Goal: Navigation & Orientation: Find specific page/section

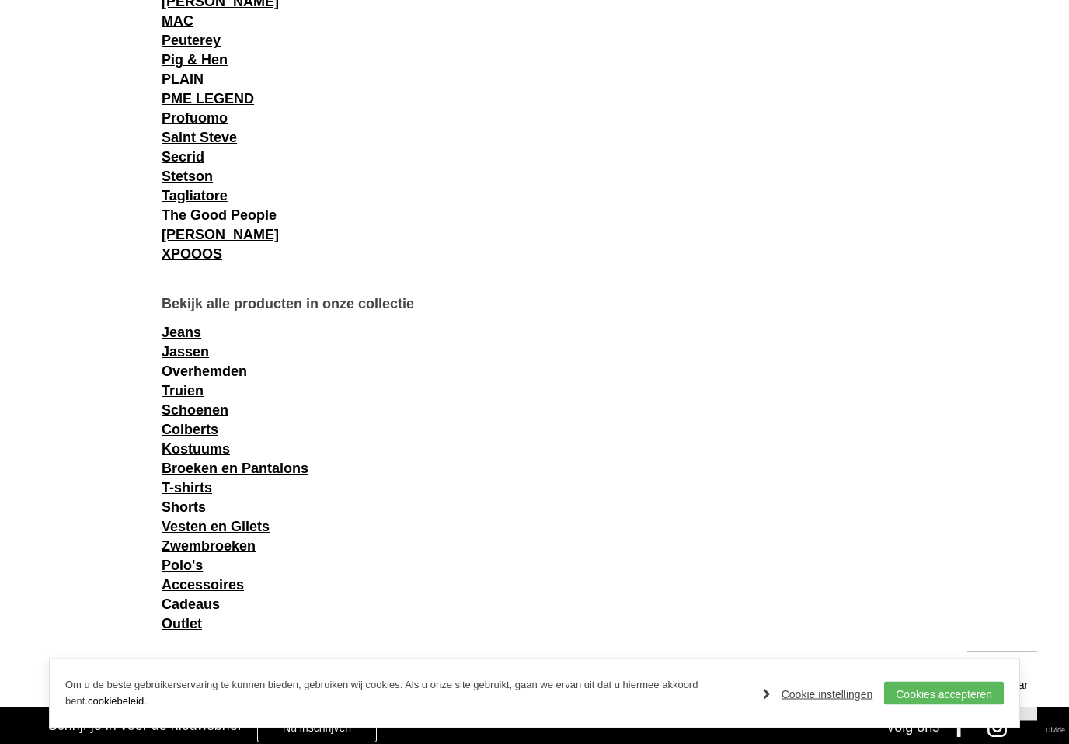
scroll to position [1827, 0]
click at [196, 355] on link "Jassen" at bounding box center [185, 352] width 47 height 16
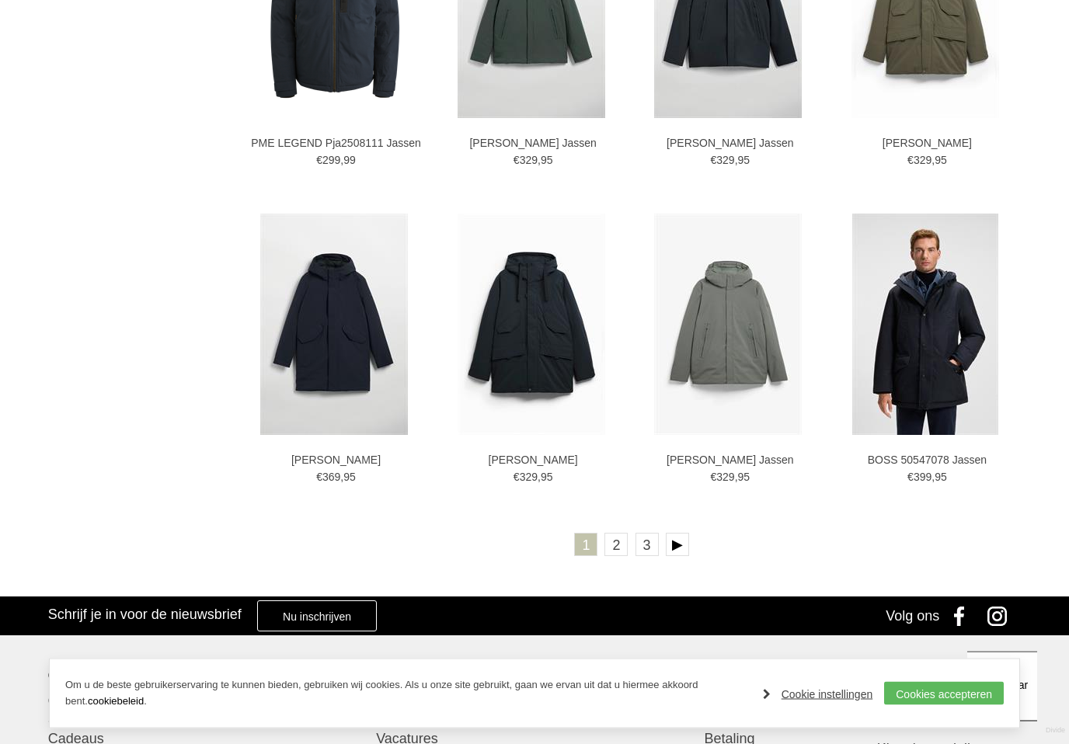
scroll to position [2621, 0]
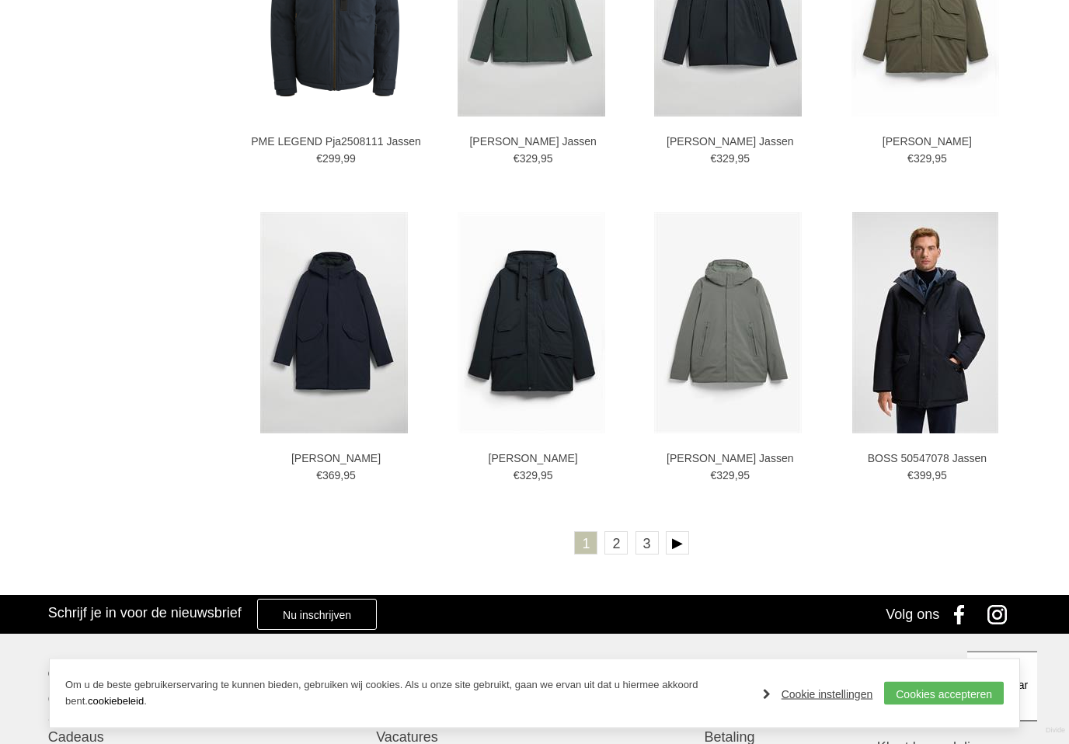
click at [686, 537] on link at bounding box center [677, 543] width 23 height 23
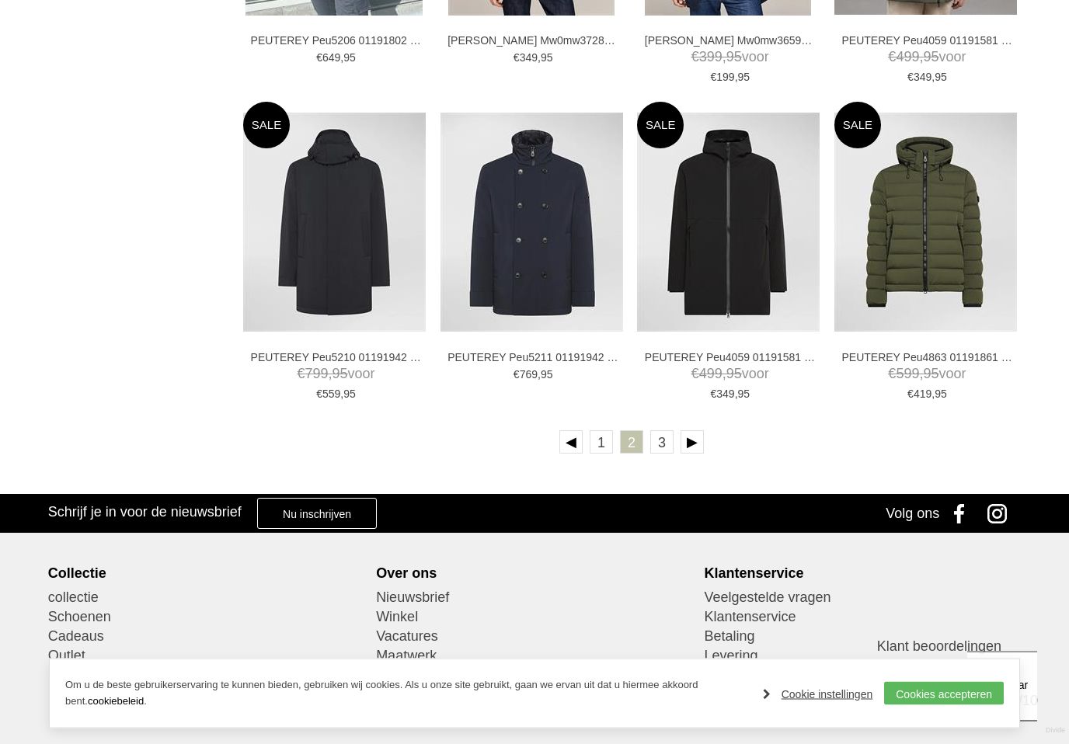
scroll to position [2703, 0]
click at [697, 443] on link at bounding box center [691, 441] width 23 height 23
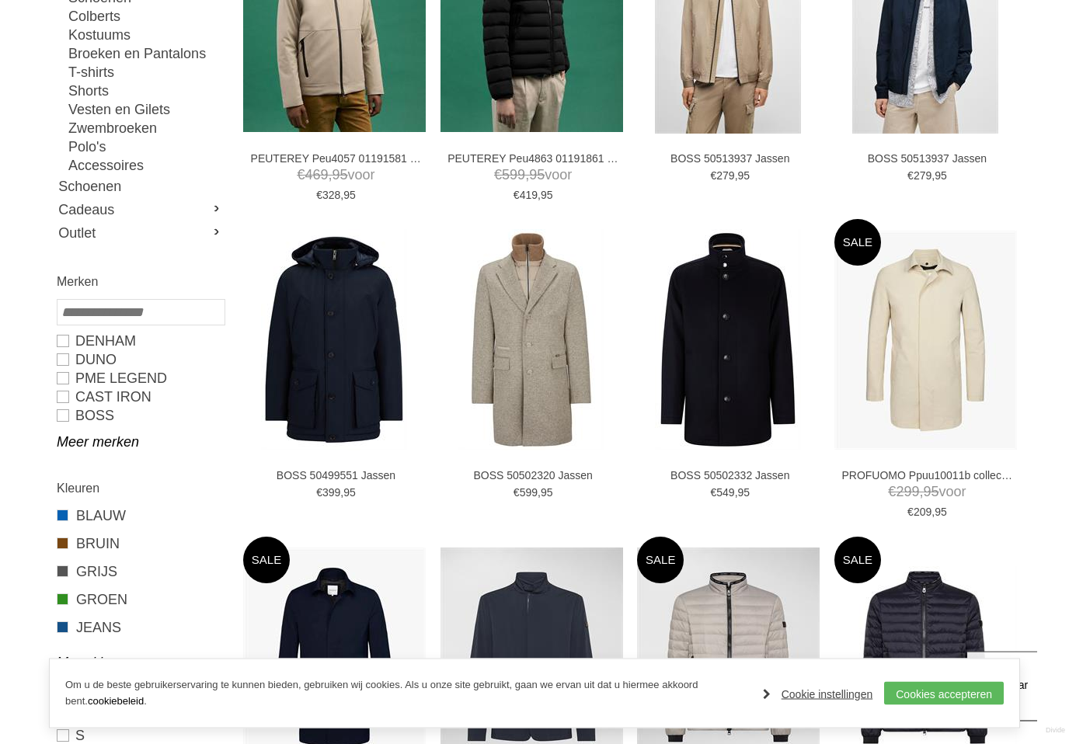
scroll to position [247, 0]
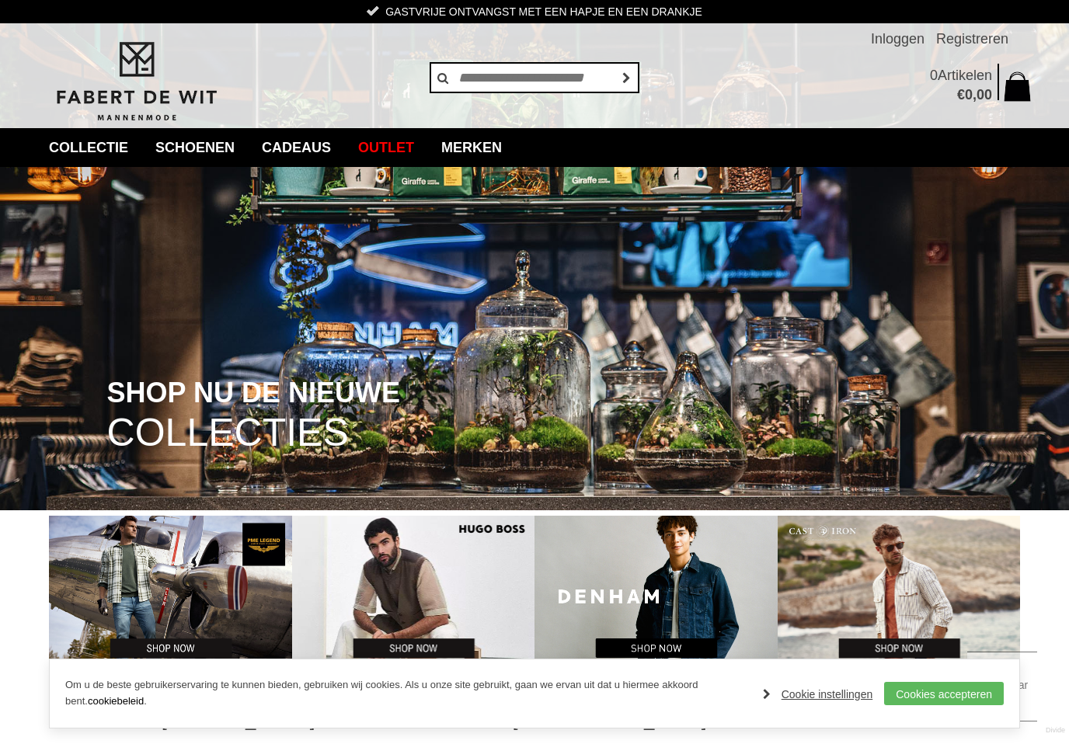
scroll to position [1851, 0]
